Goal: Task Accomplishment & Management: Manage account settings

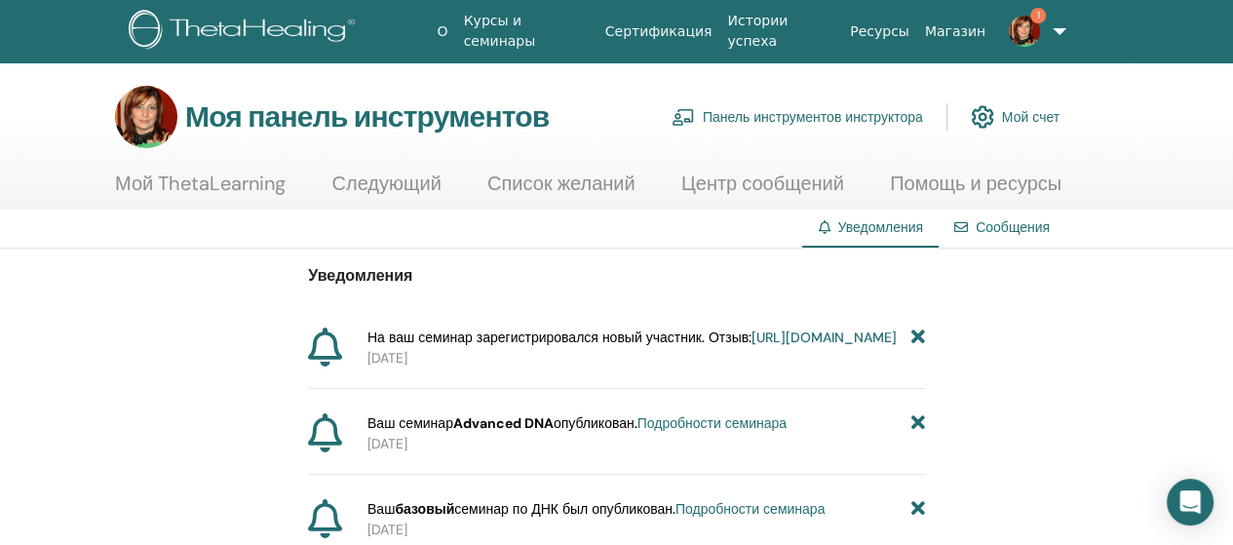
click at [756, 114] on font "Панель инструментов инструктора" at bounding box center [813, 118] width 220 height 18
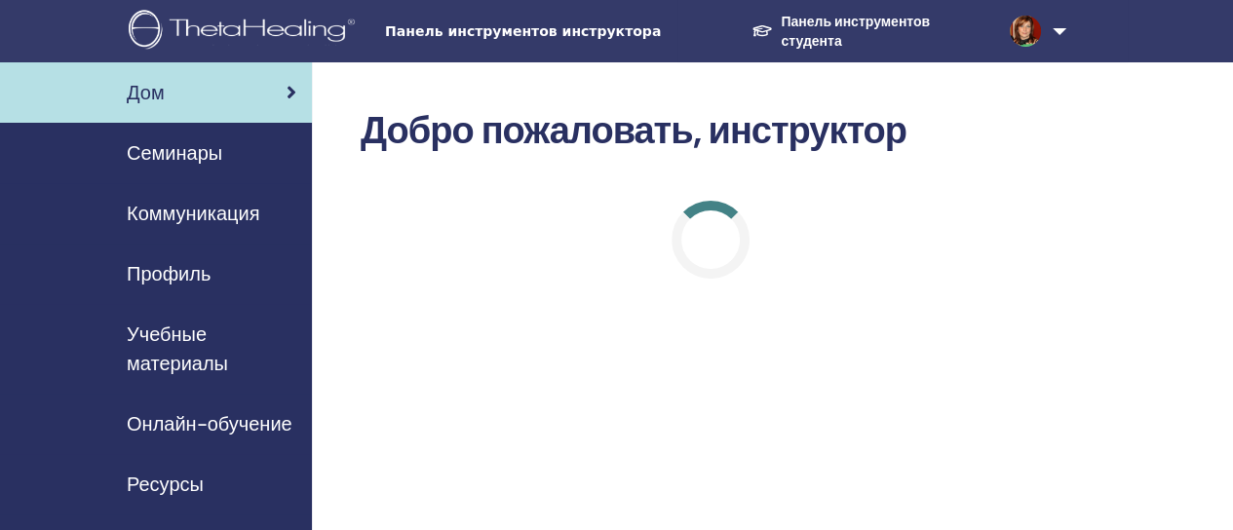
click at [197, 155] on font "Семинары" at bounding box center [174, 152] width 95 height 25
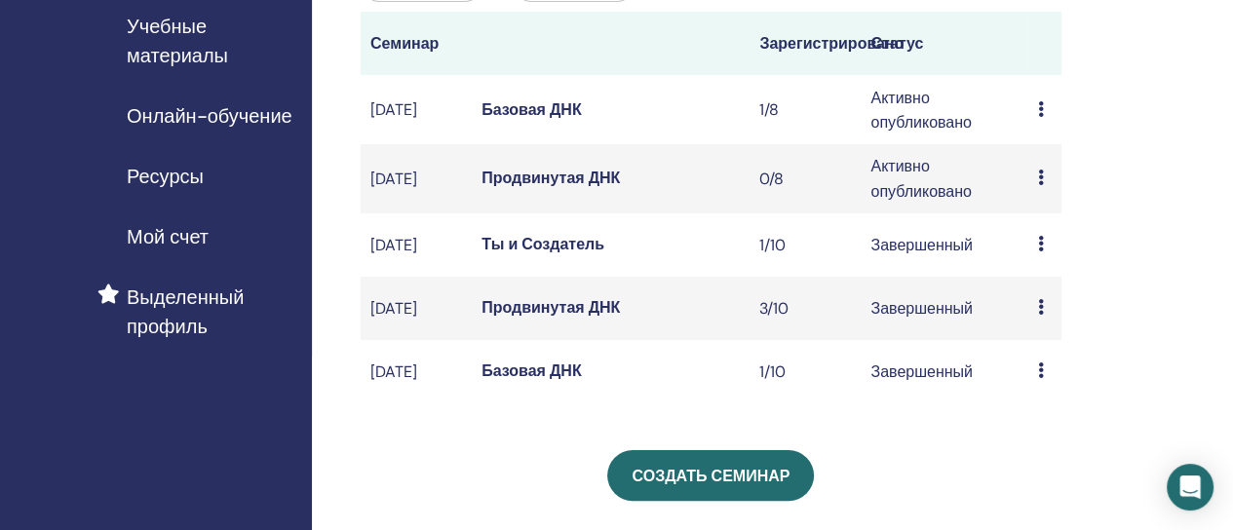
scroll to position [328, 0]
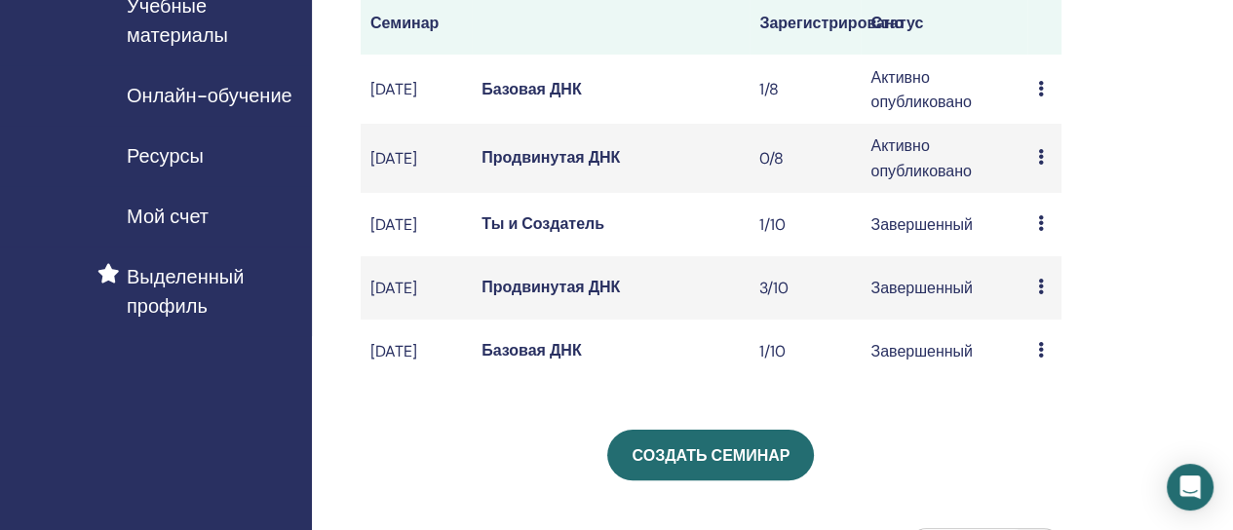
click at [551, 99] on font "Базовая ДНК" at bounding box center [531, 89] width 100 height 20
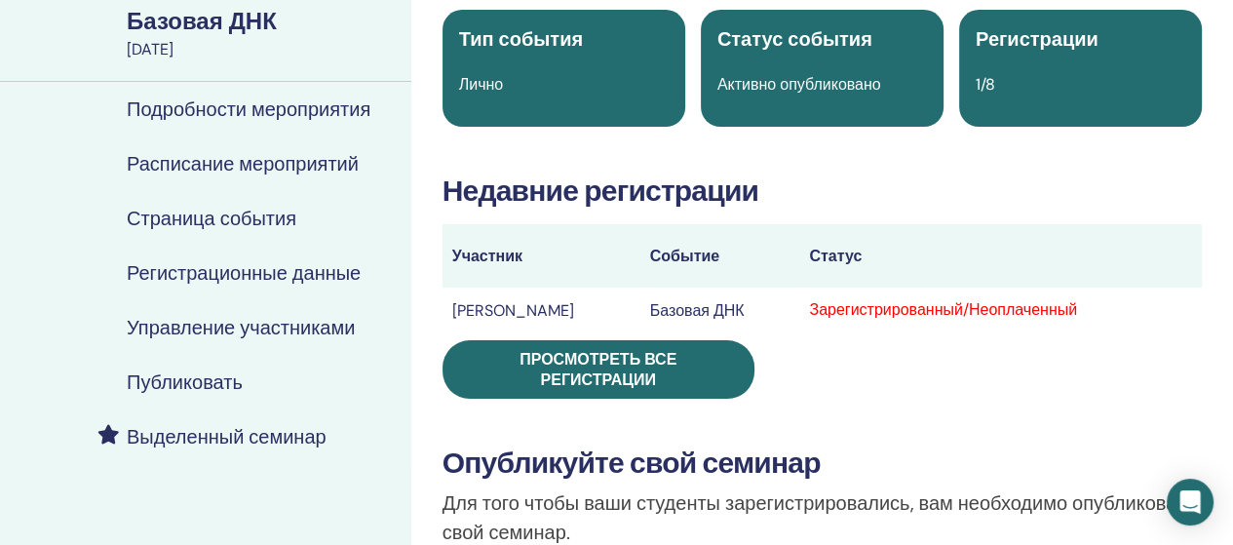
scroll to position [269, 0]
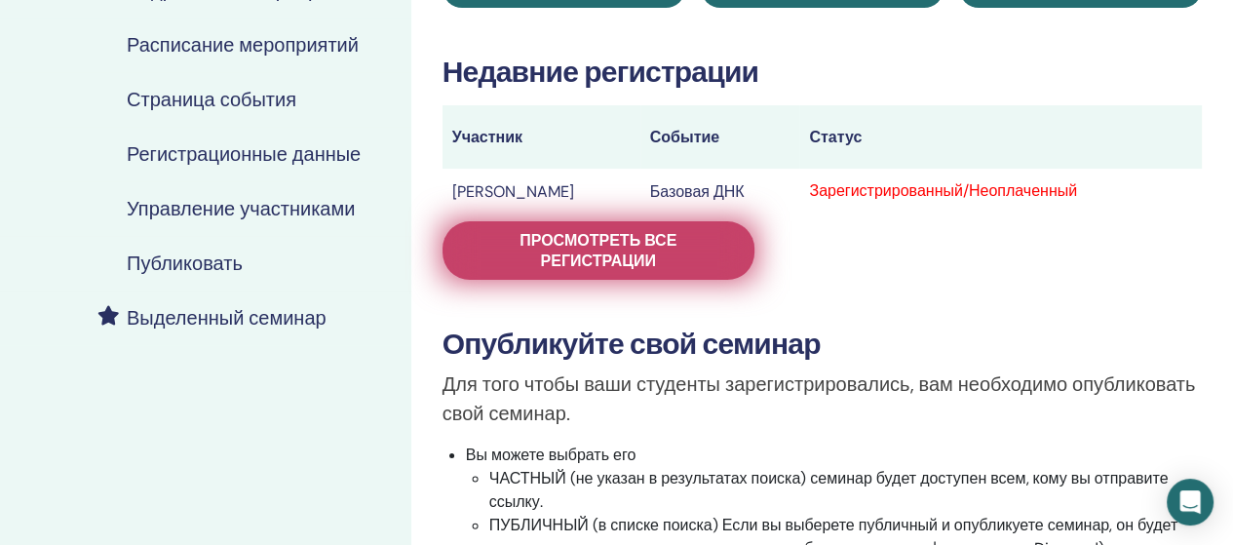
click at [684, 240] on span "Просмотреть все регистрации" at bounding box center [598, 250] width 263 height 41
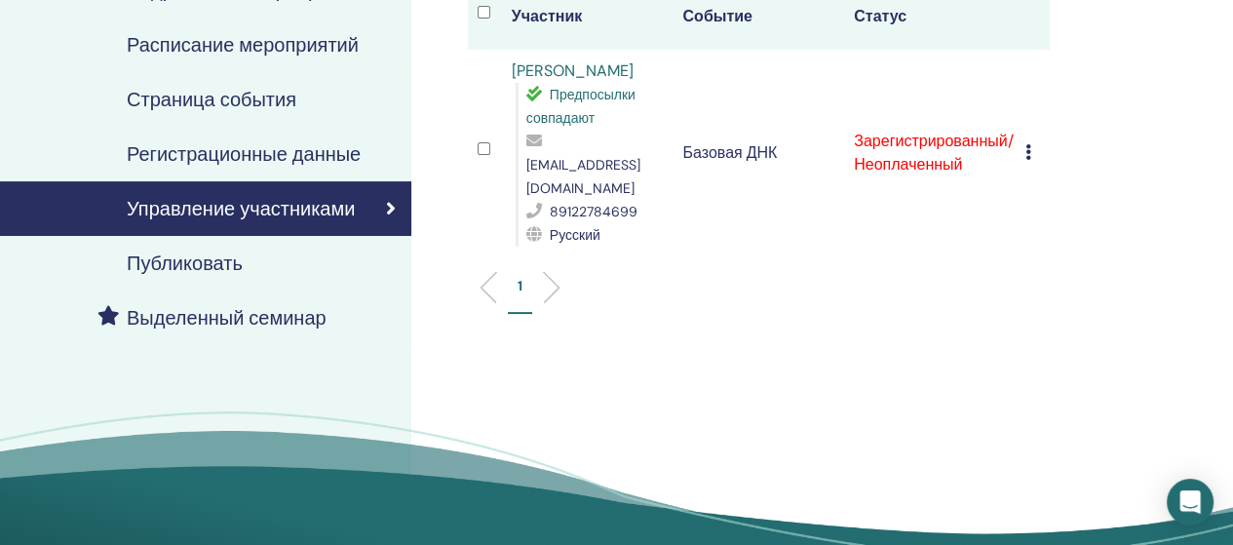
click at [1028, 144] on icon at bounding box center [1028, 152] width 6 height 16
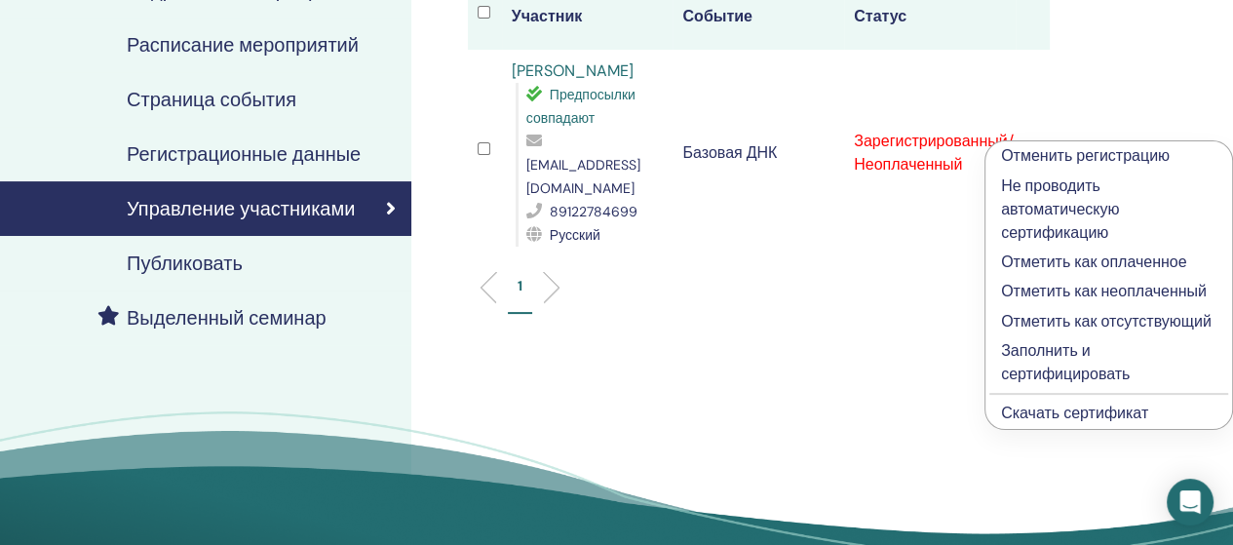
click at [1034, 254] on font "Отметить как оплаченное" at bounding box center [1093, 261] width 185 height 20
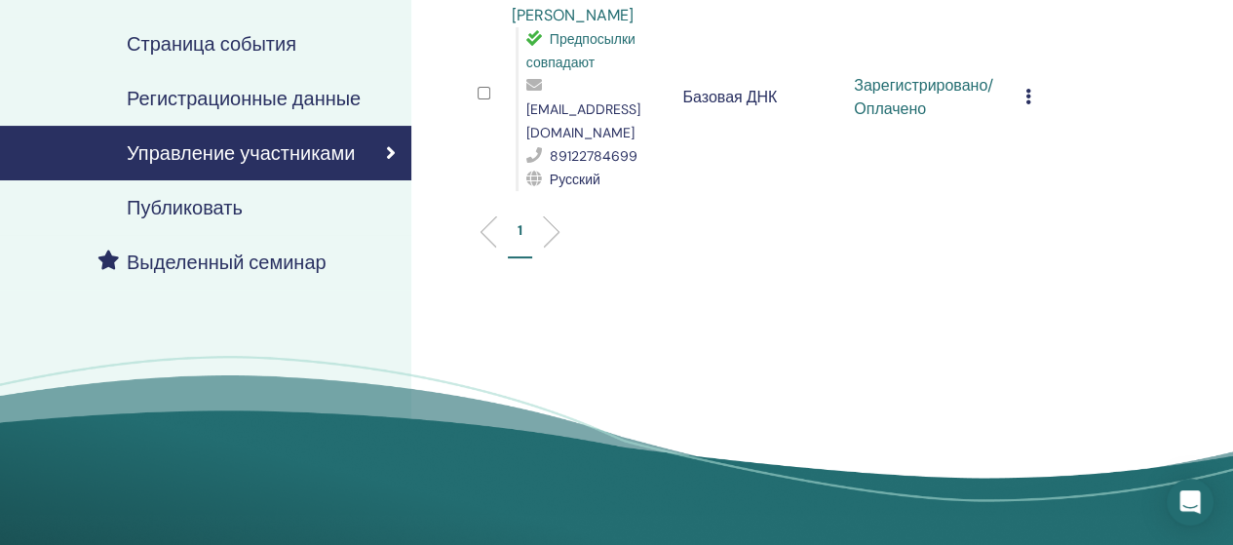
scroll to position [343, 0]
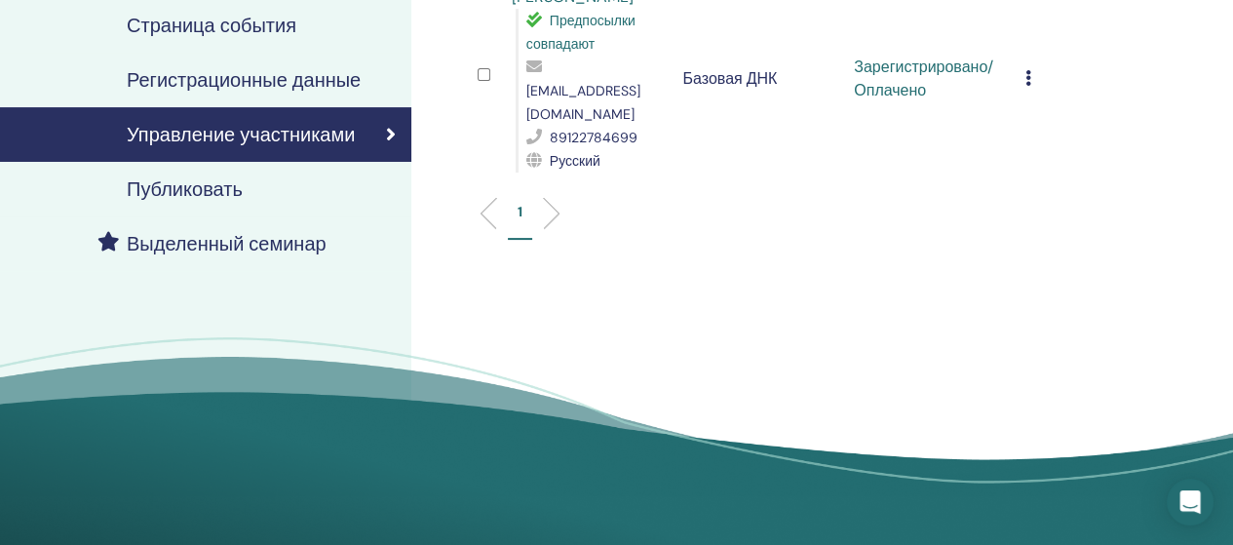
click at [1028, 70] on icon at bounding box center [1028, 78] width 6 height 16
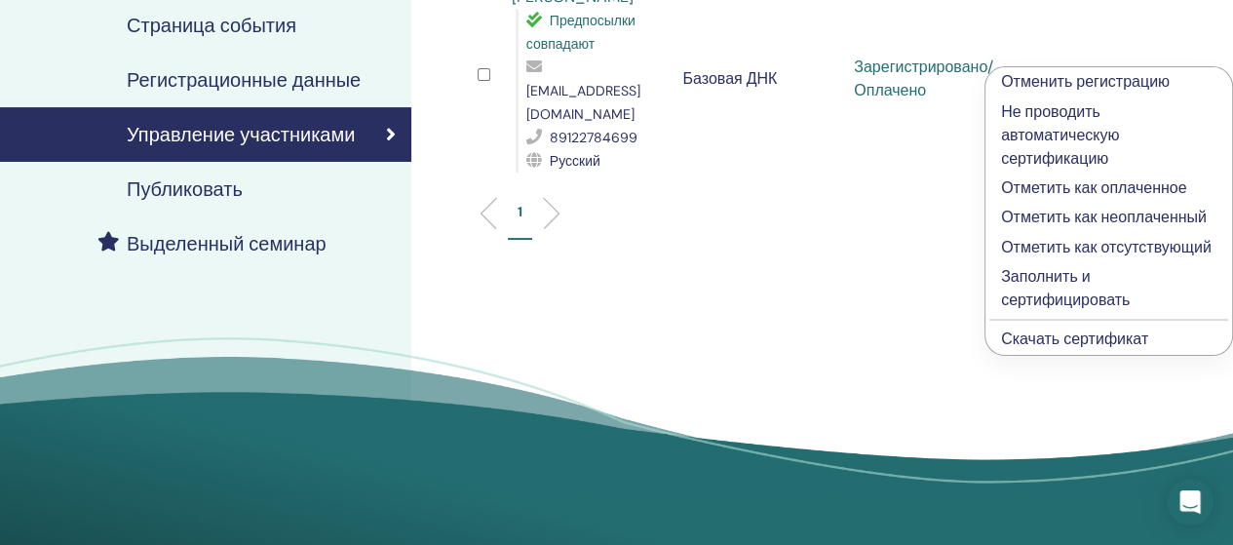
click at [1028, 67] on li "Отменить регистрацию" at bounding box center [1108, 81] width 247 height 29
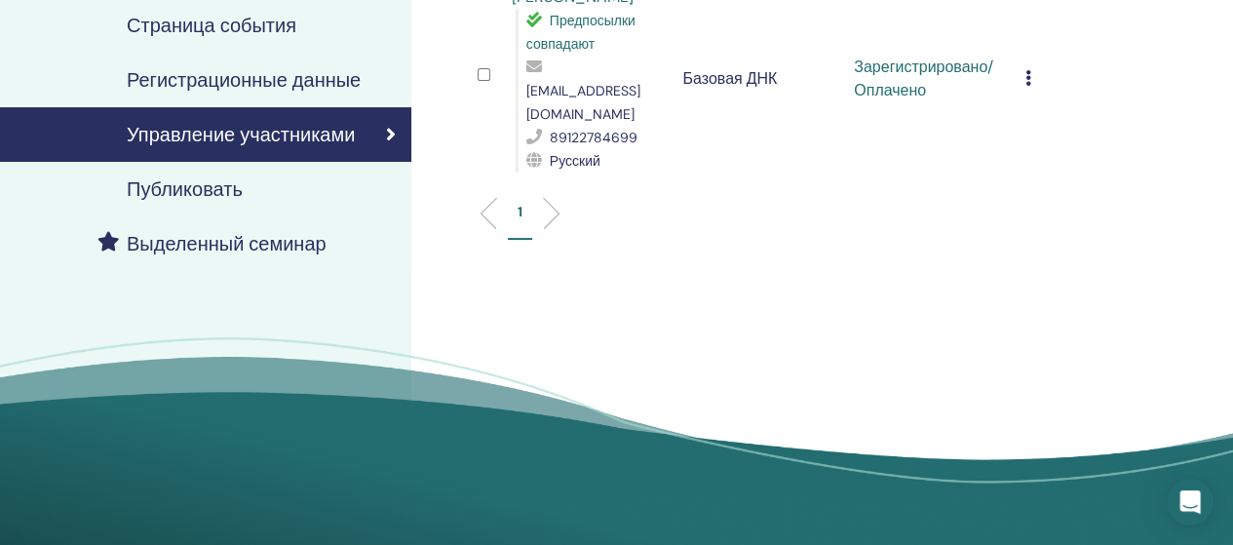
click at [1028, 70] on icon at bounding box center [1028, 78] width 6 height 16
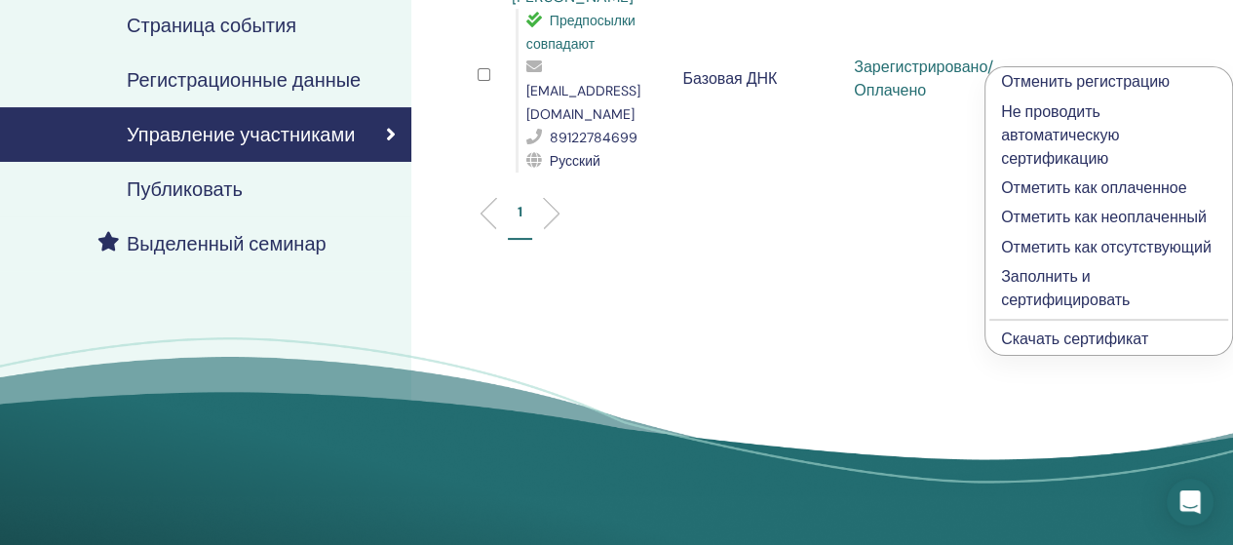
click at [1037, 330] on font "Скачать сертификат" at bounding box center [1074, 338] width 147 height 20
